Goal: Complete application form: Complete application form

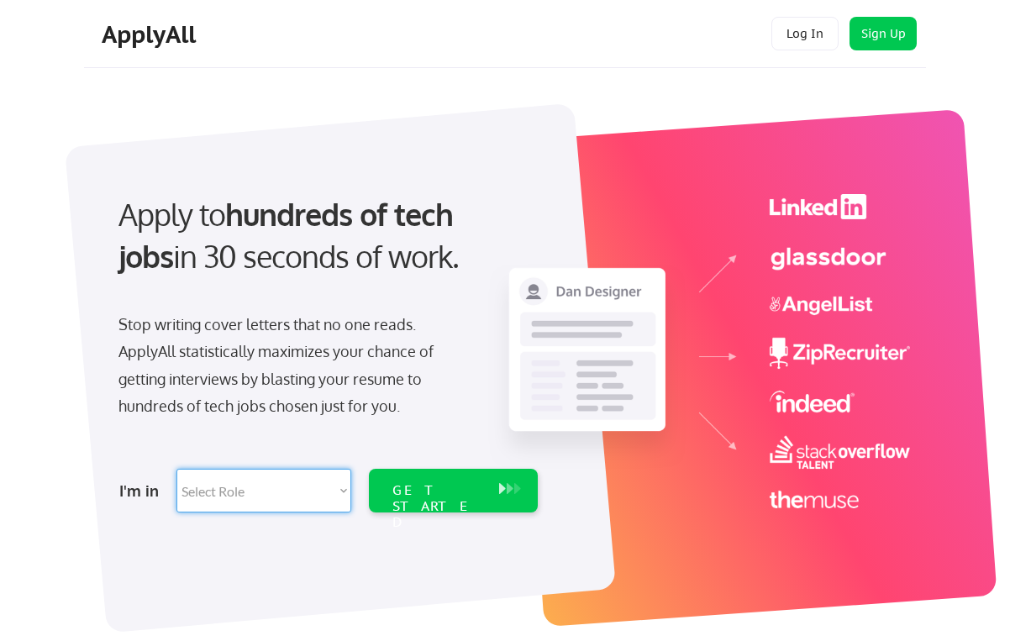
select select ""hr_recruiting""
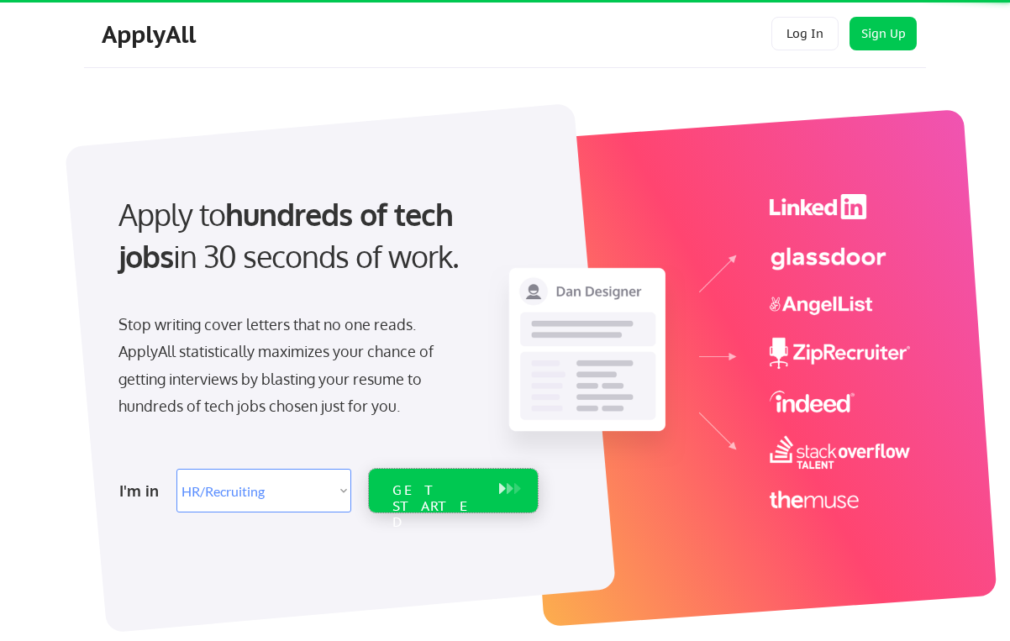
click at [414, 506] on div "GET STARTED" at bounding box center [437, 491] width 107 height 44
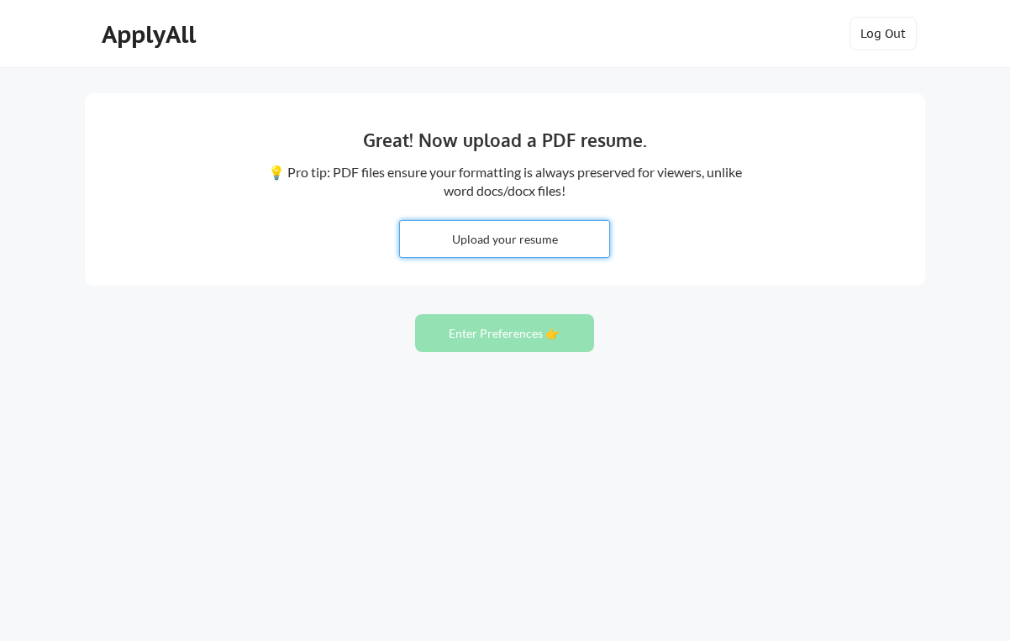
click at [512, 240] on input "file" at bounding box center [504, 239] width 209 height 36
type input "C:\fakepath\[PERSON_NAME] Resume 2025.pdf"
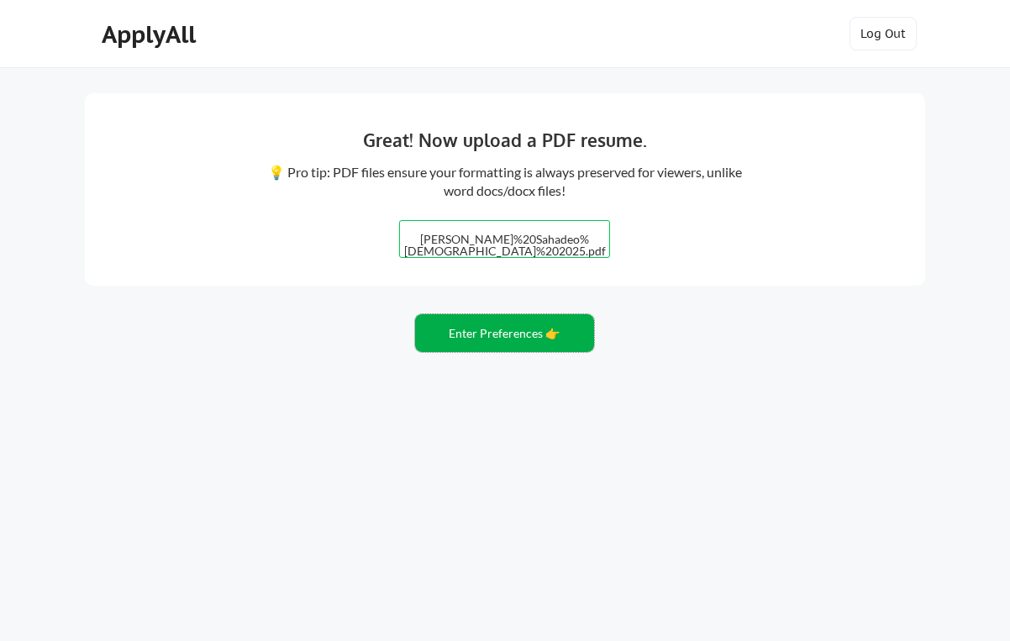
click at [556, 344] on button "Enter Preferences 👉" at bounding box center [504, 333] width 179 height 38
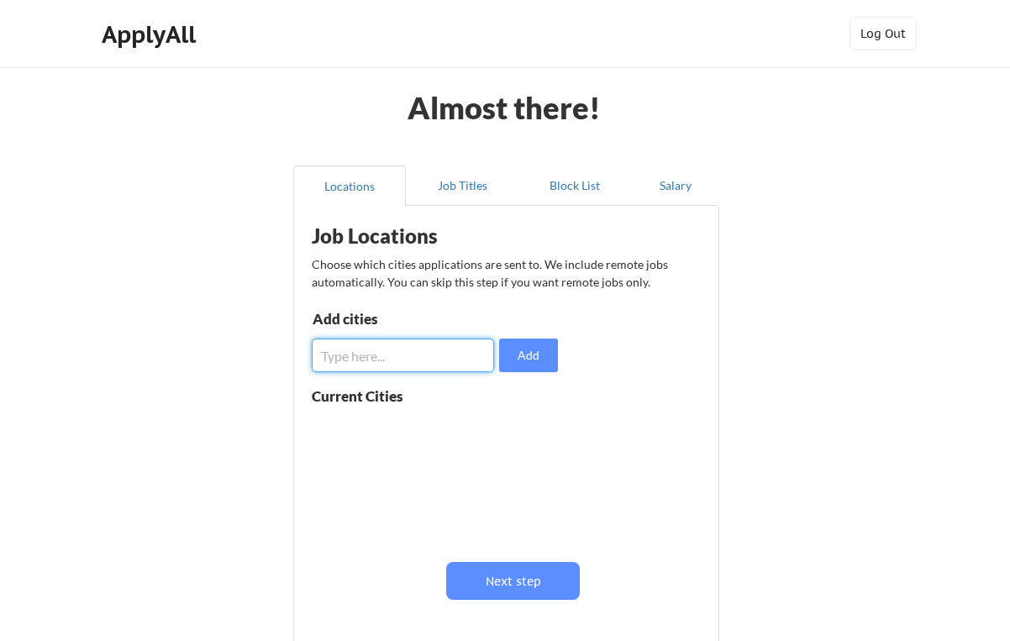
click at [462, 364] on input "input" at bounding box center [403, 356] width 182 height 34
type input "Valley Stream"
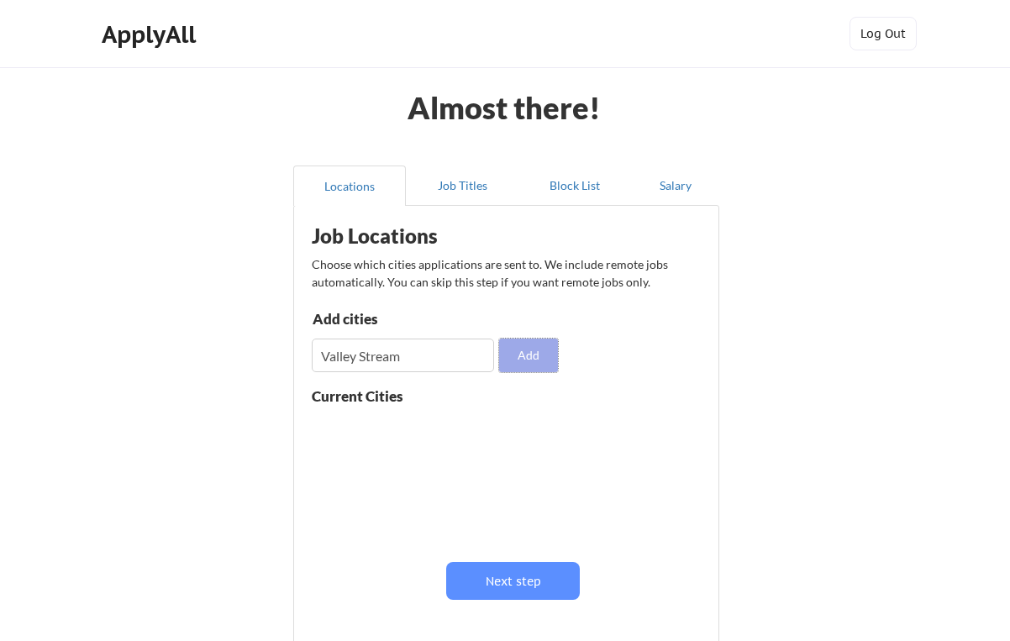
click at [545, 356] on button "Add" at bounding box center [528, 356] width 59 height 34
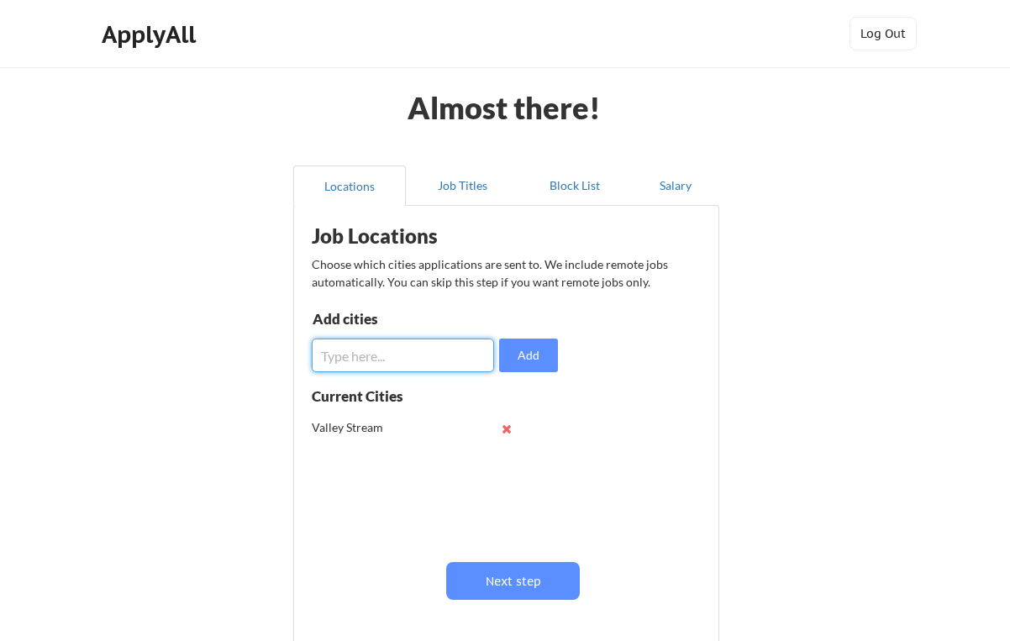
click at [457, 368] on input "input" at bounding box center [403, 356] width 182 height 34
type input "Queens"
click at [513, 351] on button "Add" at bounding box center [528, 356] width 59 height 34
click at [458, 356] on input "input" at bounding box center [403, 356] width 182 height 34
type input "Long Island"
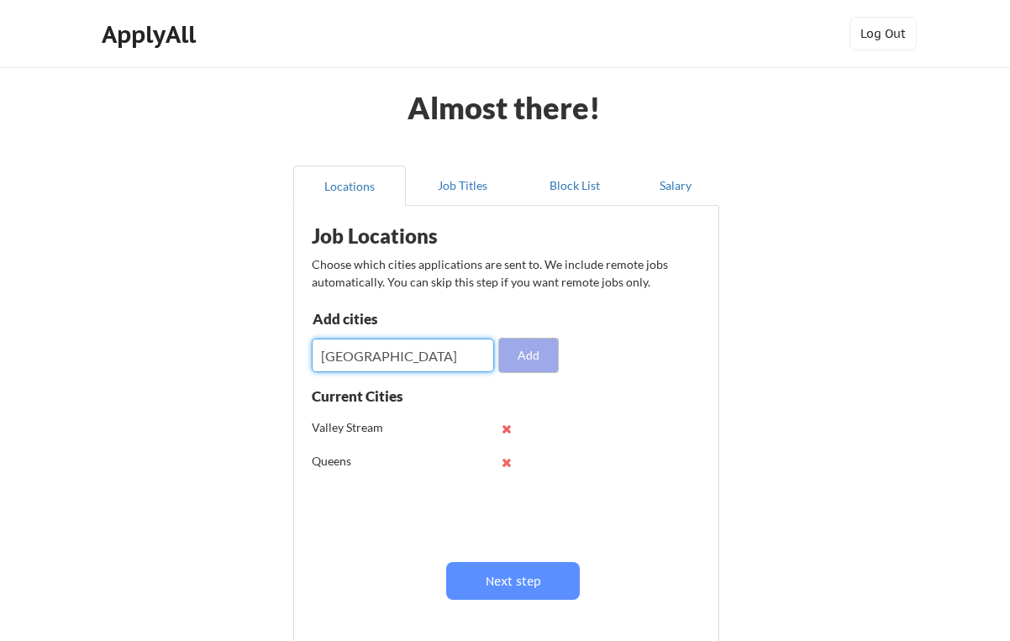
click at [531, 361] on button "Add" at bounding box center [528, 356] width 59 height 34
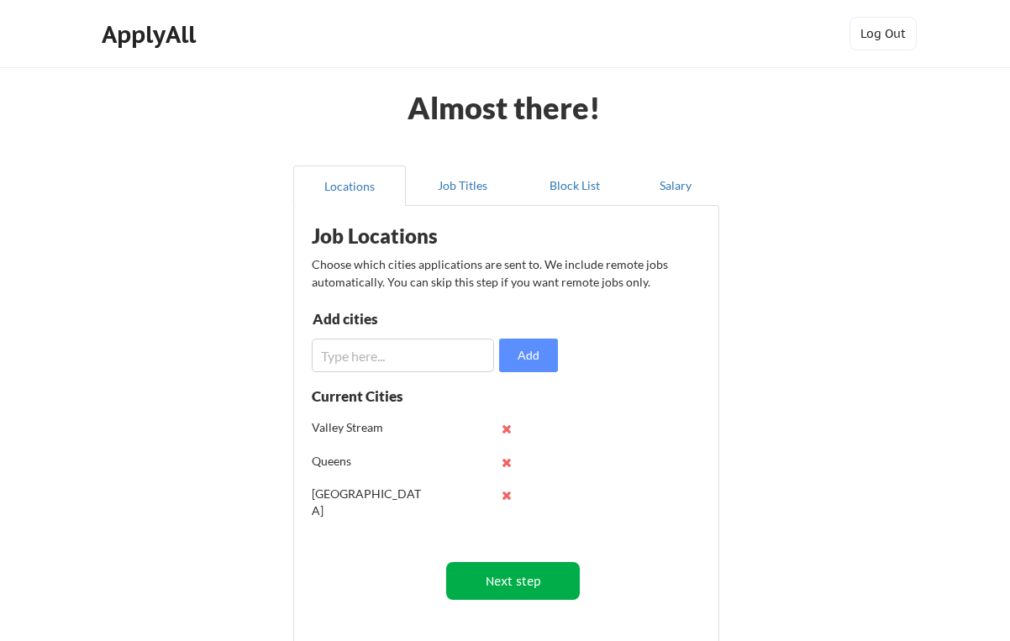
click at [526, 589] on button "Next step" at bounding box center [513, 581] width 134 height 38
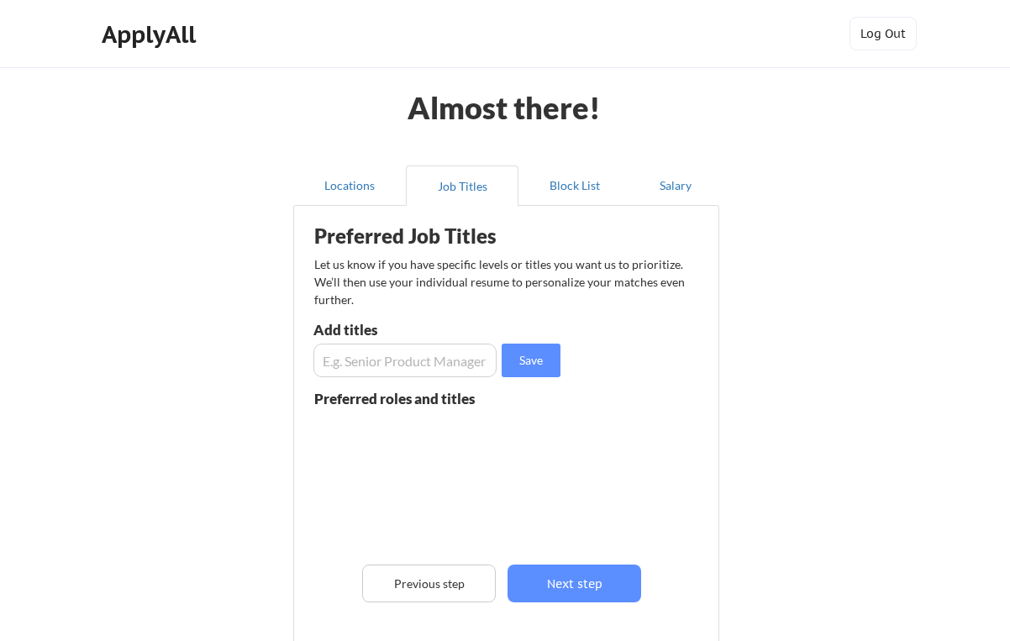
click at [431, 361] on input "input" at bounding box center [405, 361] width 183 height 34
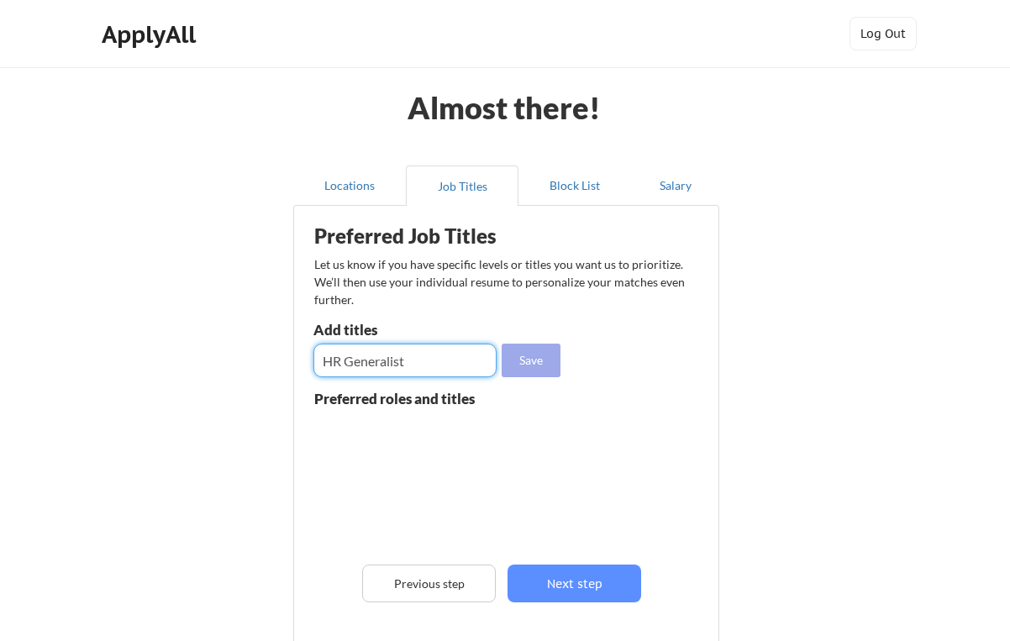
type input "HR Generalist"
click at [545, 359] on button "Save" at bounding box center [531, 361] width 59 height 34
click at [450, 365] on input "input" at bounding box center [405, 361] width 183 height 34
type input "Human Resources"
click at [544, 370] on button "Save" at bounding box center [531, 361] width 59 height 34
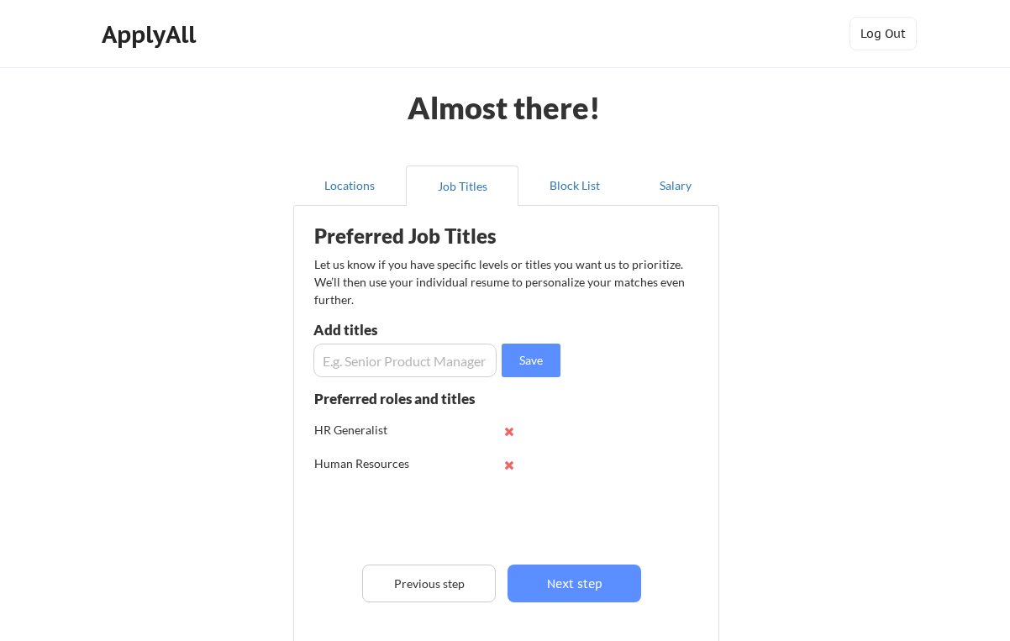
click at [588, 601] on button "Next step" at bounding box center [575, 584] width 134 height 38
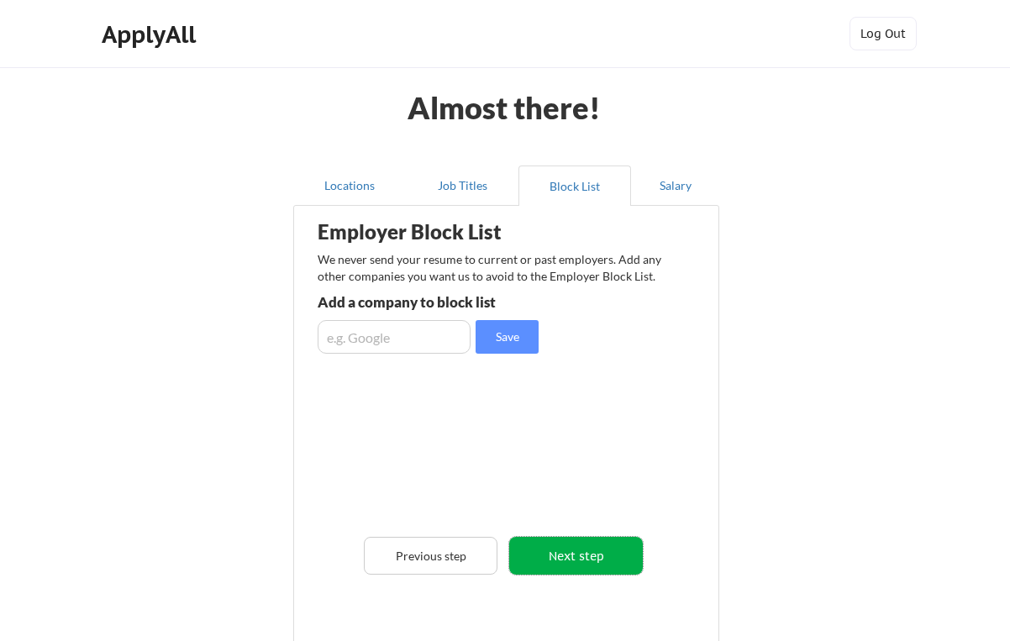
click at [567, 544] on button "Next step" at bounding box center [576, 556] width 134 height 38
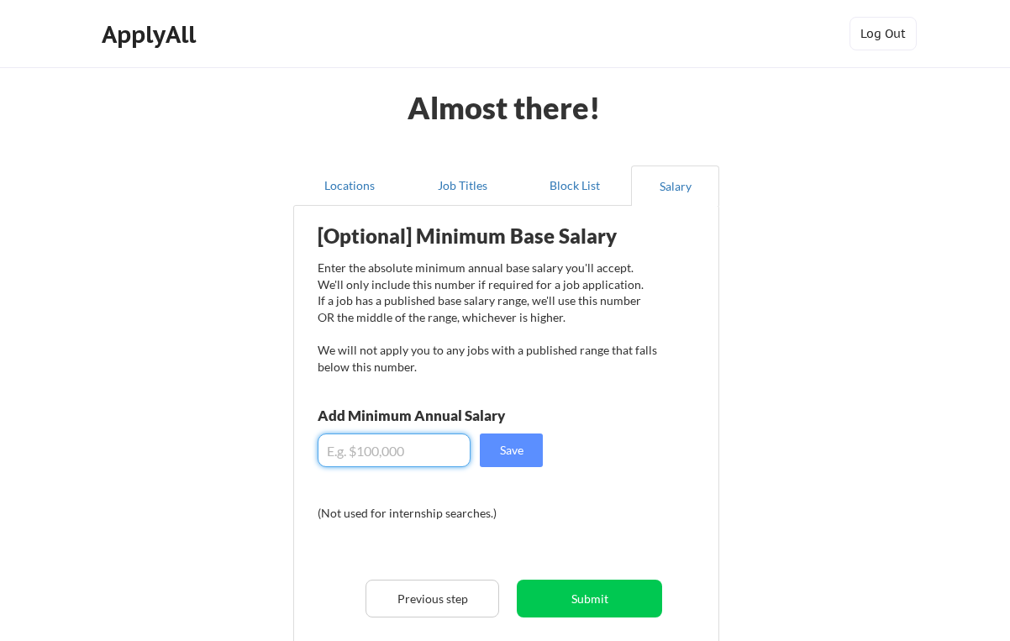
click at [411, 462] on input "input" at bounding box center [394, 451] width 153 height 34
type input "$80,000"
click at [506, 465] on button "Save" at bounding box center [511, 451] width 63 height 34
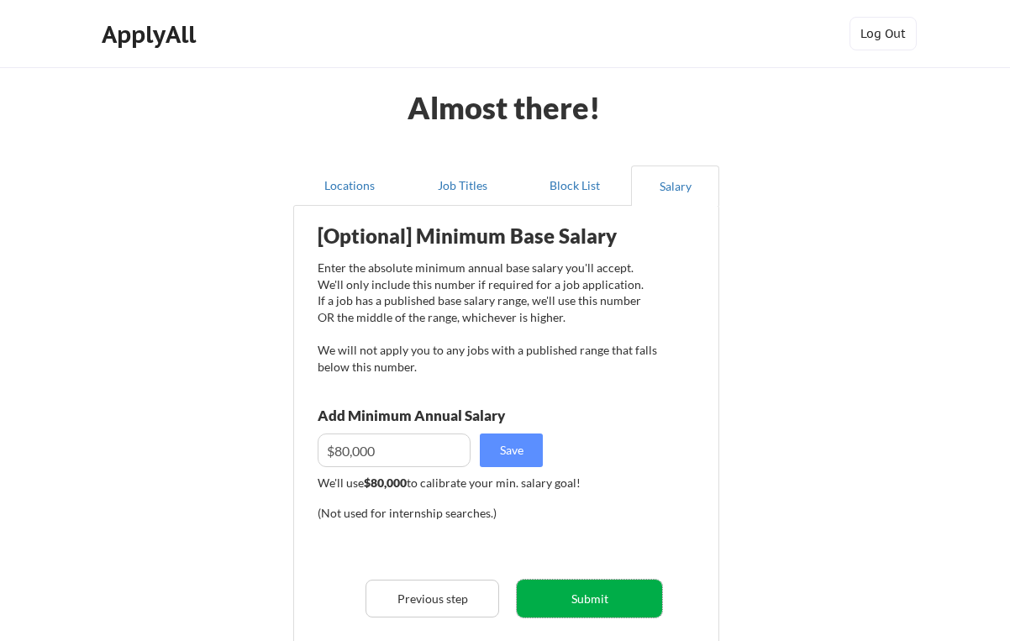
click at [577, 598] on button "Submit" at bounding box center [589, 599] width 145 height 38
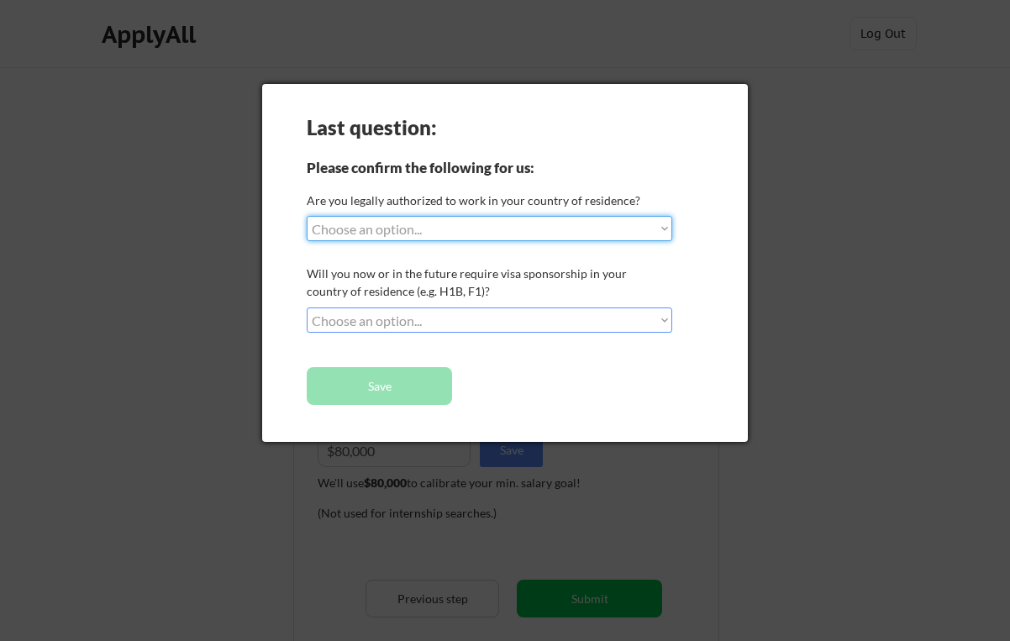
select select ""yes__i_am_a_us_citizen""
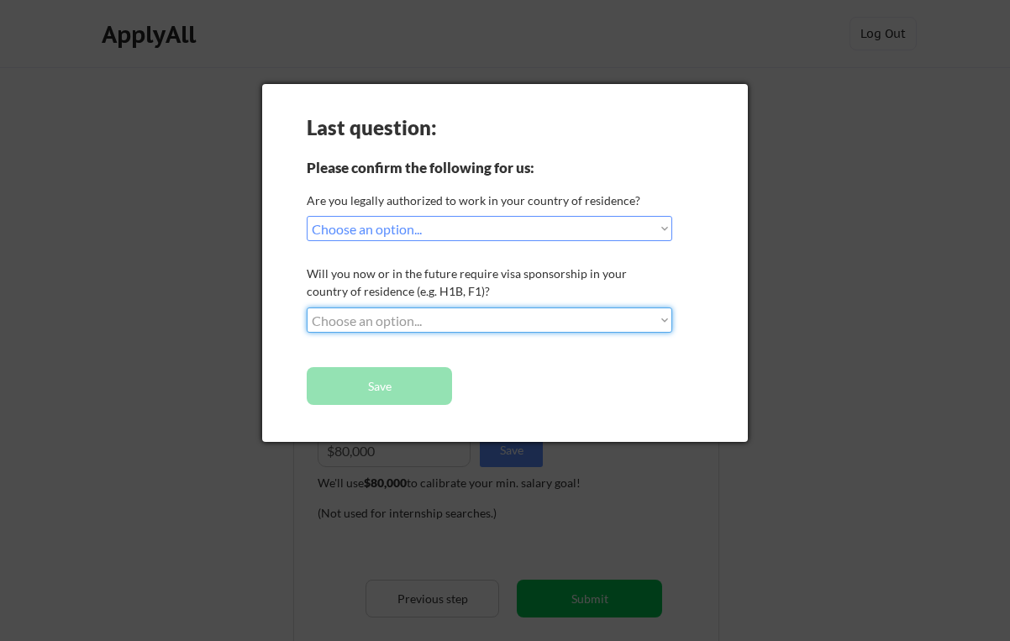
select select ""no__i_will_not_need_sponsorship""
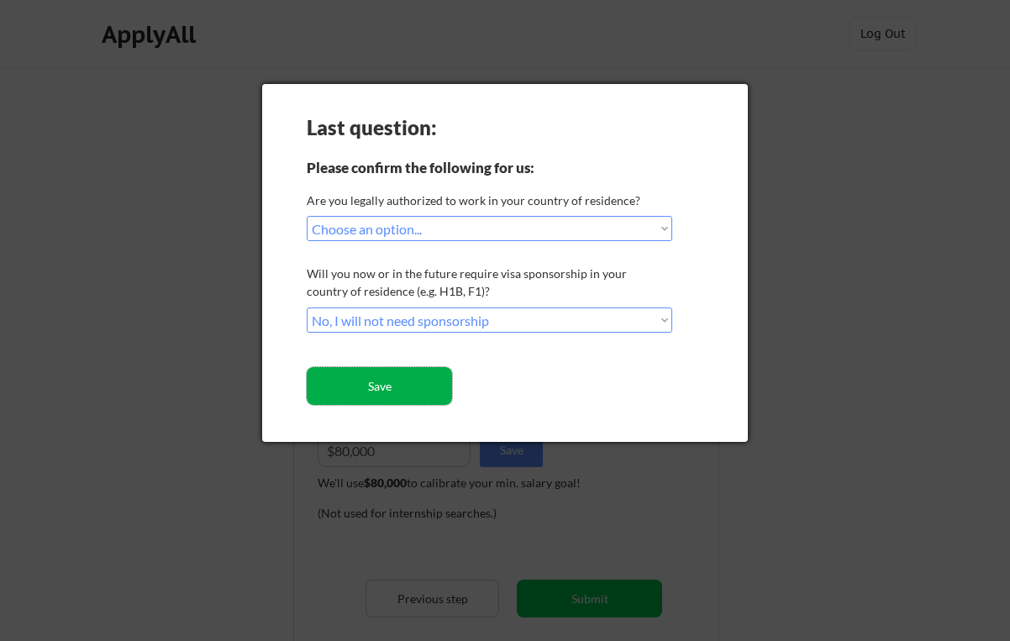
click at [430, 383] on button "Save" at bounding box center [379, 386] width 145 height 38
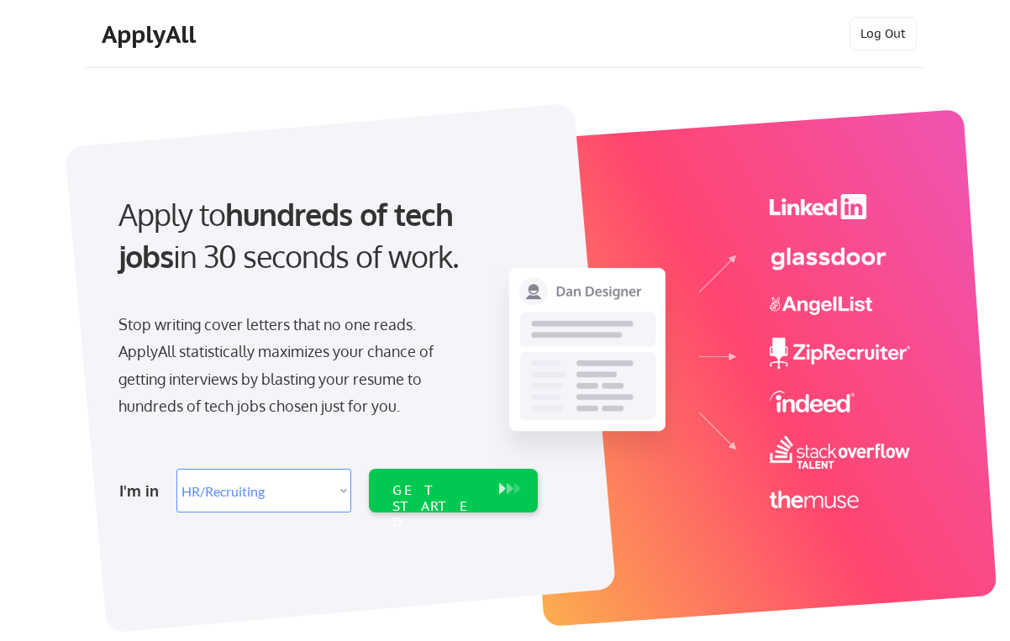
select select ""hr_recruiting""
